Goal: Task Accomplishment & Management: Use online tool/utility

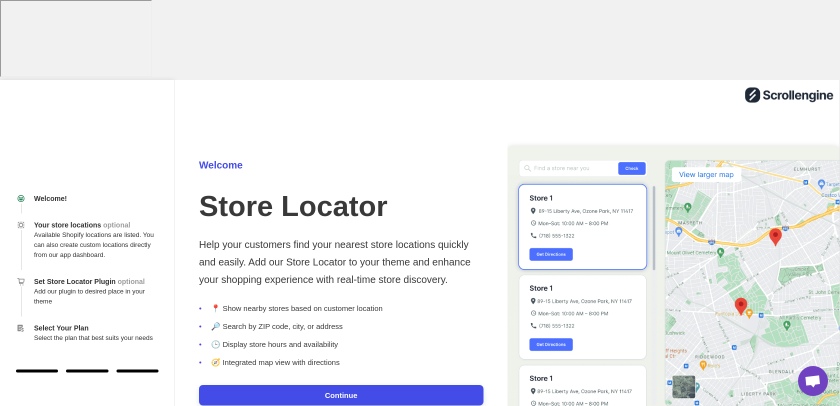
click at [329, 385] on button "Continue" at bounding box center [341, 395] width 285 height 21
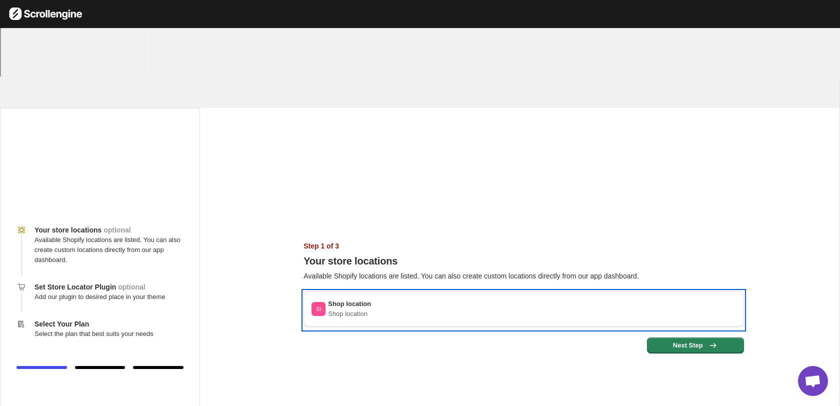
click at [675, 299] on div "Sl Shop location Shop location" at bounding box center [524, 309] width 425 height 20
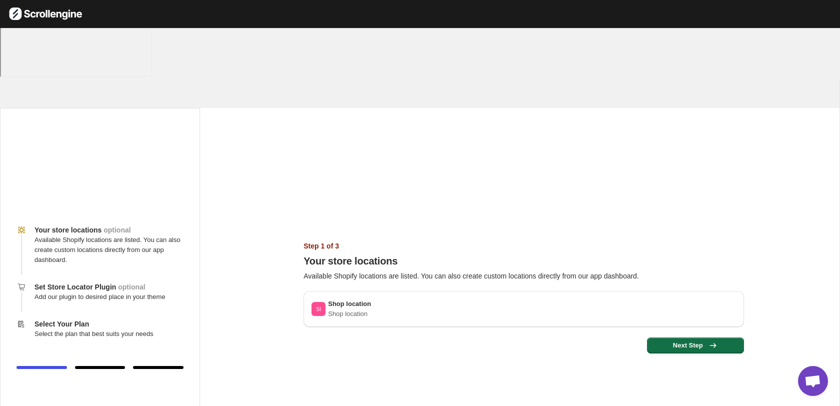
click at [688, 338] on button "Next Step" at bounding box center [695, 346] width 97 height 16
